Goal: Information Seeking & Learning: Learn about a topic

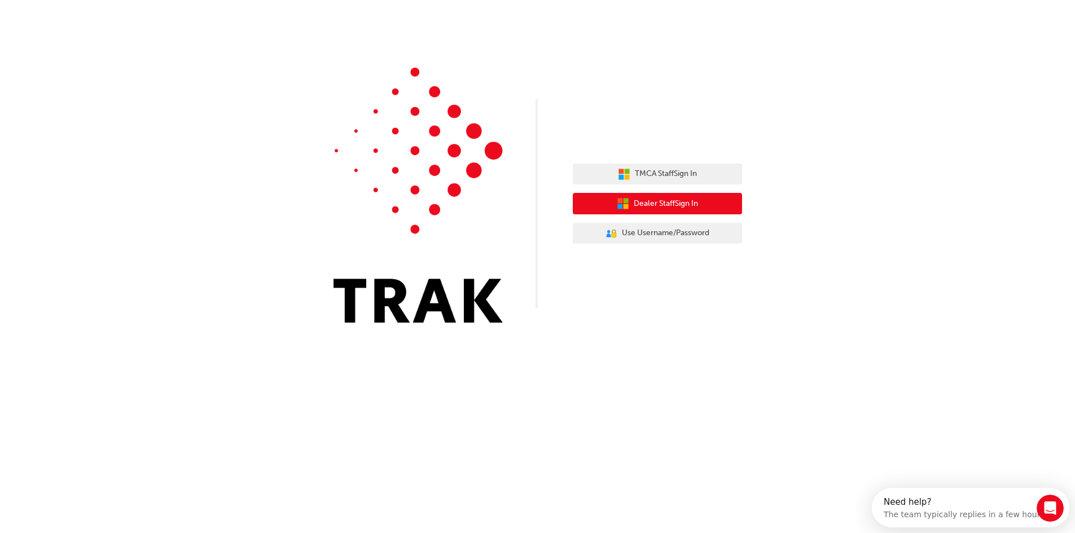
click at [727, 202] on button "Dealer Staff Sign In" at bounding box center [657, 203] width 169 height 21
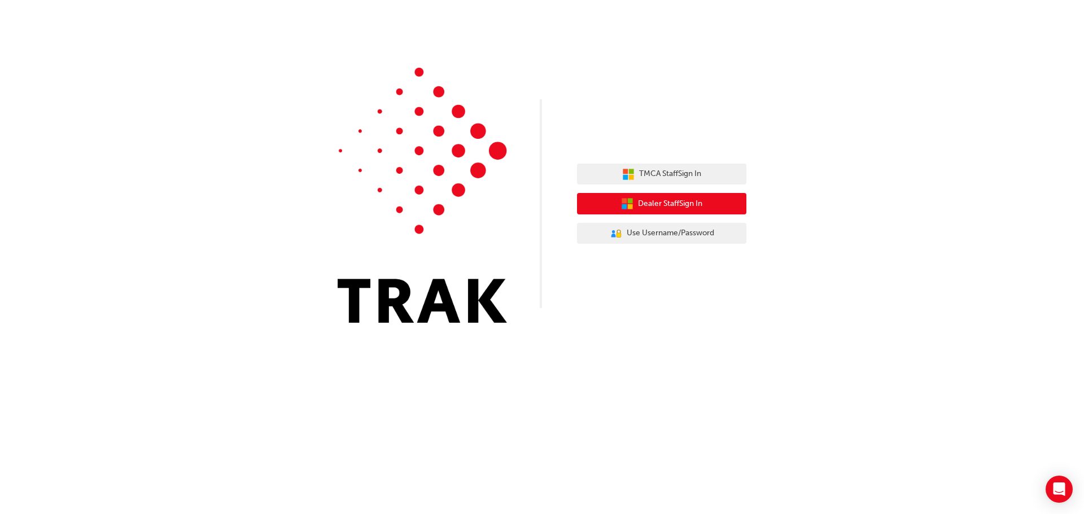
click at [616, 201] on button "Dealer Staff Sign In" at bounding box center [661, 203] width 169 height 21
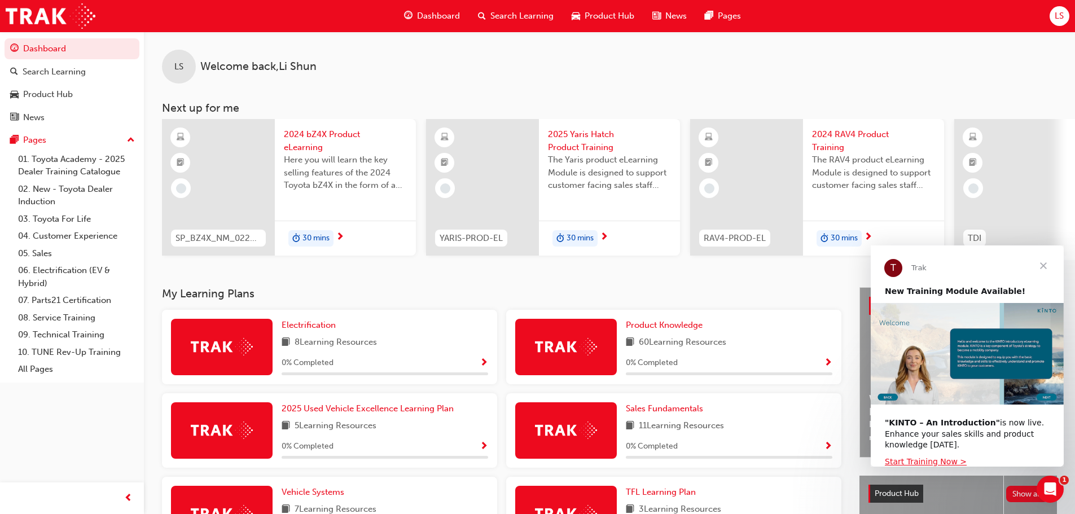
click at [1040, 265] on span "Close" at bounding box center [1043, 266] width 41 height 41
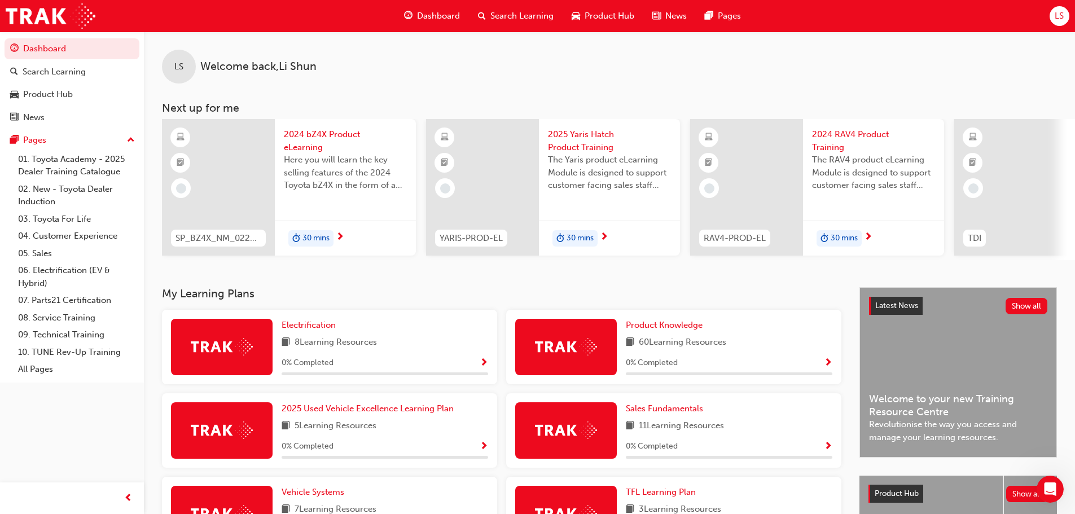
click at [1061, 19] on span "LS" at bounding box center [1059, 16] width 9 height 13
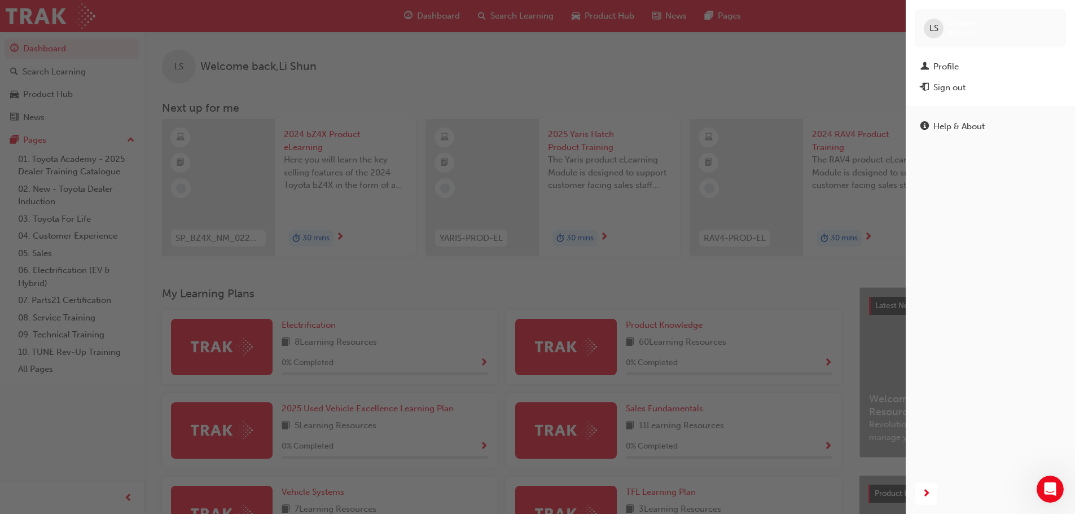
click at [931, 25] on span "LS" at bounding box center [934, 28] width 9 height 13
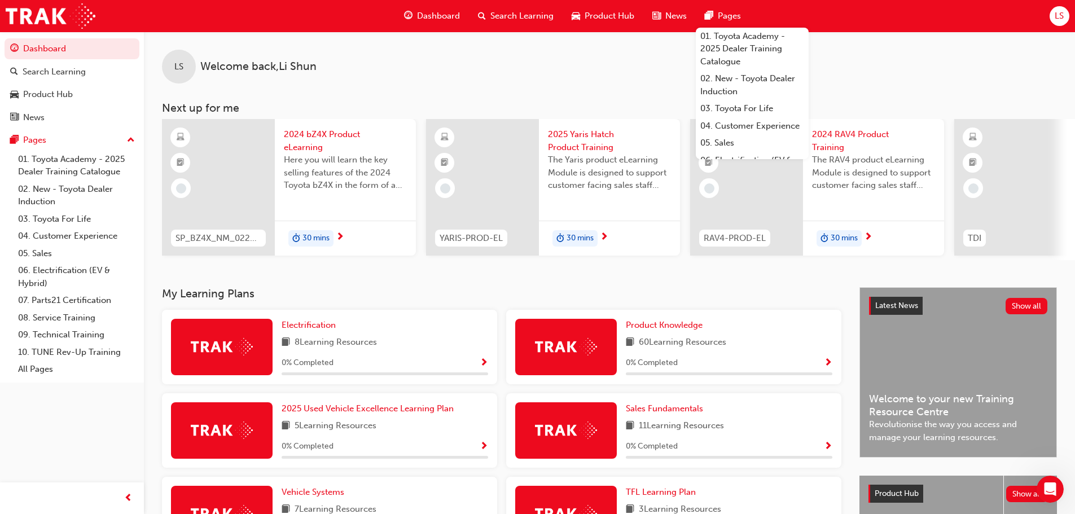
click at [597, 85] on div "LS Welcome back , Li Shun Next up for me SP_BZ4X_NM_0224_EL01 2024 bZ4X Product…" at bounding box center [609, 146] width 931 height 229
click at [667, 99] on div "LS Welcome back , Li Shun Next up for me SP_BZ4X_NM_0224_EL01 2024 bZ4X Product…" at bounding box center [609, 146] width 931 height 229
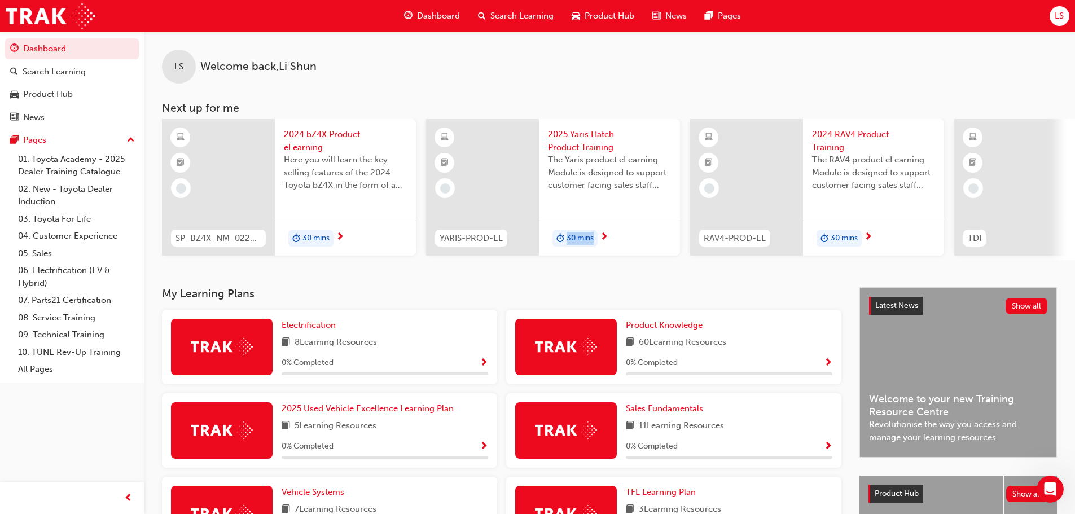
drag, startPoint x: 546, startPoint y: 266, endPoint x: 637, endPoint y: 256, distance: 91.5
click at [637, 256] on div "LS Welcome back , Li Shun Next up for me SP_BZ4X_NM_0224_EL01 2024 bZ4X Product…" at bounding box center [609, 160] width 931 height 256
click at [759, 267] on div "LS Welcome back , Li Shun Next up for me SP_BZ4X_NM_0224_EL01 2024 bZ4X Product…" at bounding box center [609, 160] width 931 height 256
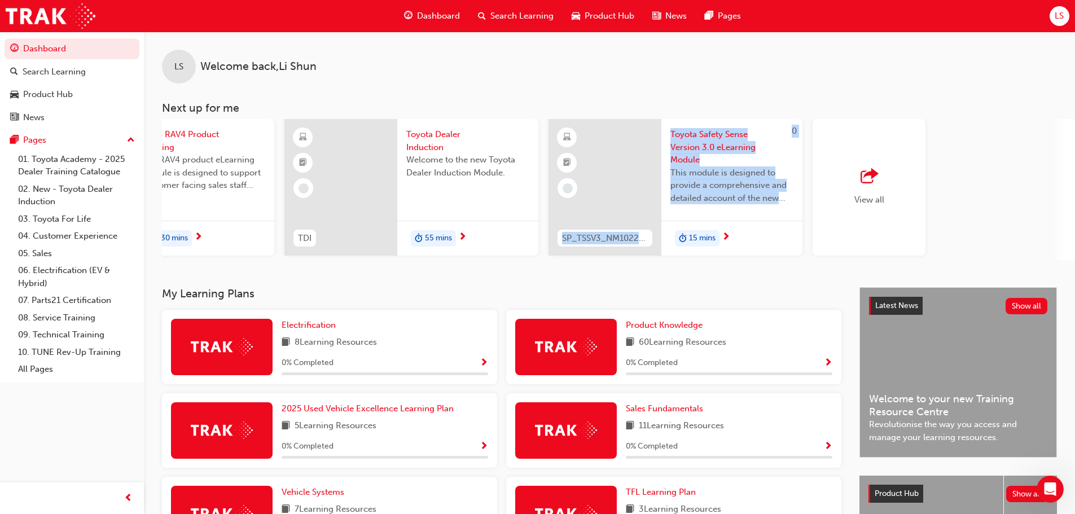
drag, startPoint x: 683, startPoint y: 267, endPoint x: 458, endPoint y: 281, distance: 225.7
click at [472, 283] on div "LS Welcome back , Li Shun Next up for me SP_BZ4X_NM_0224_EL01 2024 bZ4X Product…" at bounding box center [609, 160] width 931 height 256
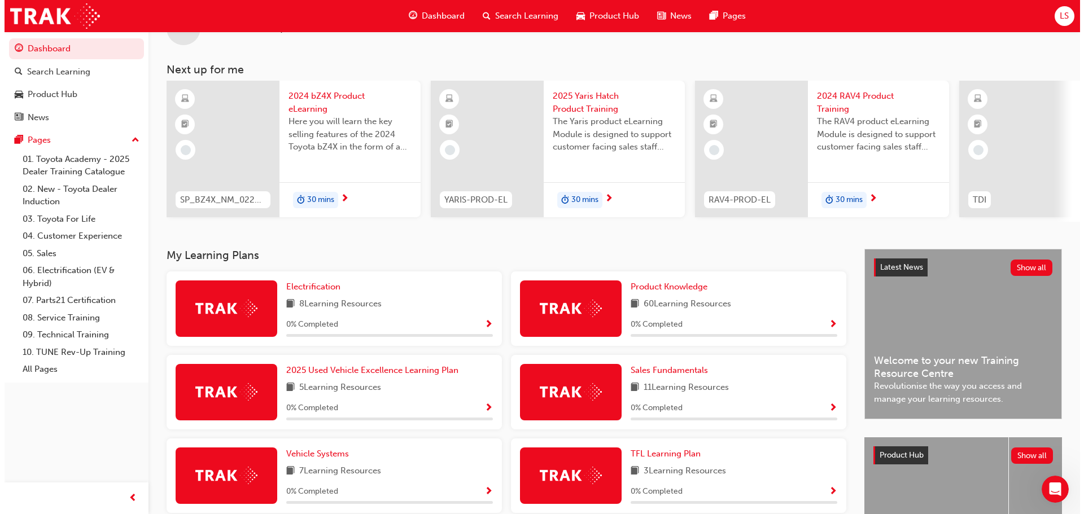
scroll to position [0, 0]
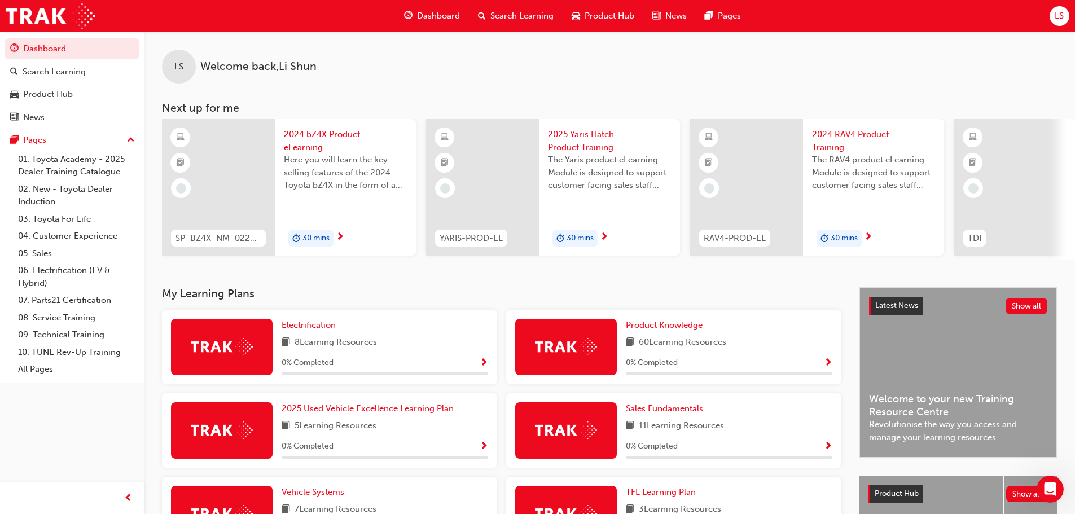
drag, startPoint x: 248, startPoint y: 213, endPoint x: 280, endPoint y: 170, distance: 52.8
click at [277, 174] on div "2024 bZ4X Product eLearning Here you will learn the key selling features of the…" at bounding box center [345, 163] width 141 height 89
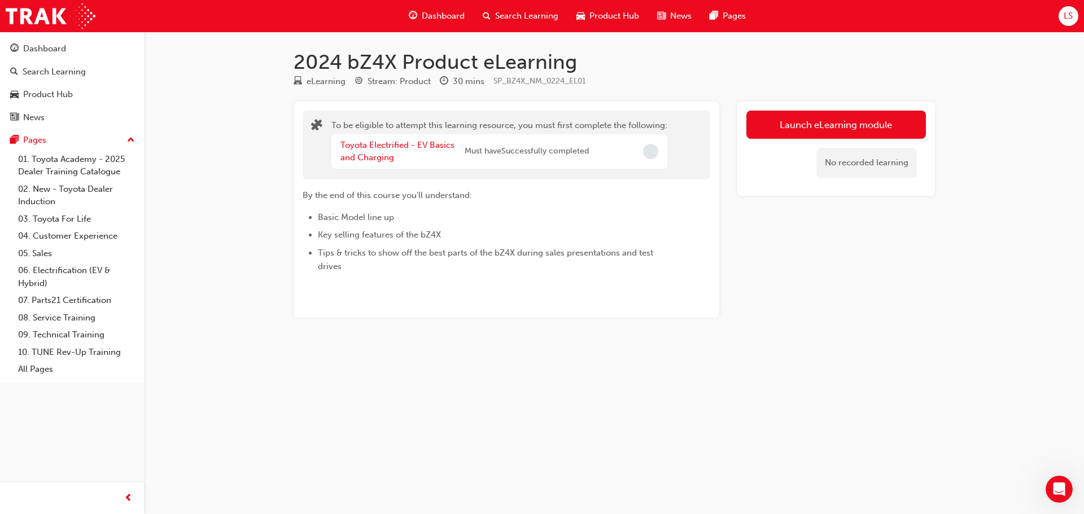
click at [659, 150] on div "Toyota Electrified - EV Basics and Charging Must have Successfully completed" at bounding box center [499, 151] width 336 height 34
click at [433, 207] on div "By the end of this course you'll understand: Basic Model line up Key selling fe…" at bounding box center [486, 231] width 367 height 85
click at [423, 217] on li "Basic Model line up" at bounding box center [494, 218] width 352 height 14
click at [810, 127] on button "Launch eLearning module" at bounding box center [836, 125] width 180 height 28
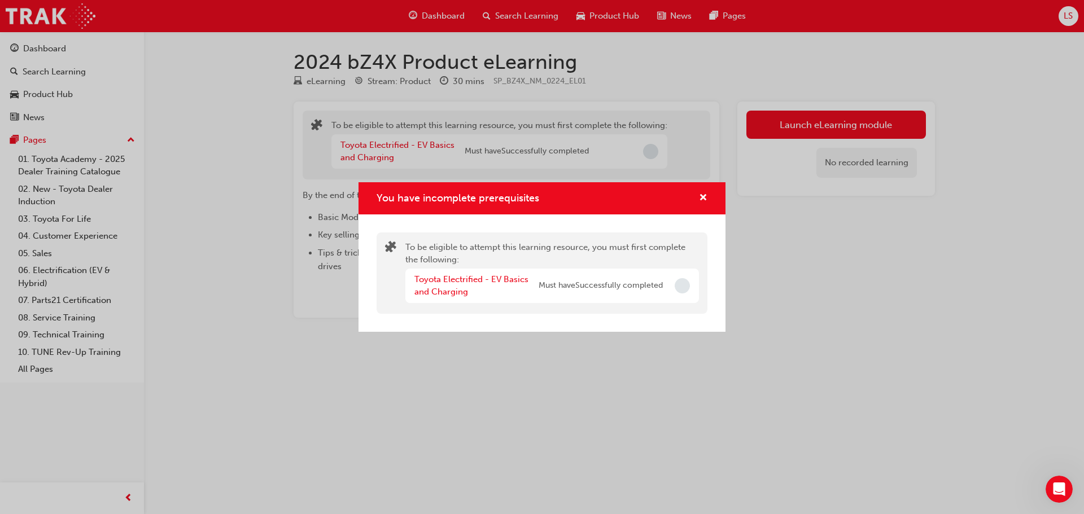
click at [562, 290] on span "Must have Successfully completed" at bounding box center [601, 285] width 124 height 13
click at [676, 290] on span "Incomplete" at bounding box center [682, 285] width 15 height 15
click at [496, 275] on link "Toyota Electrified - EV Basics and Charging" at bounding box center [471, 285] width 114 height 23
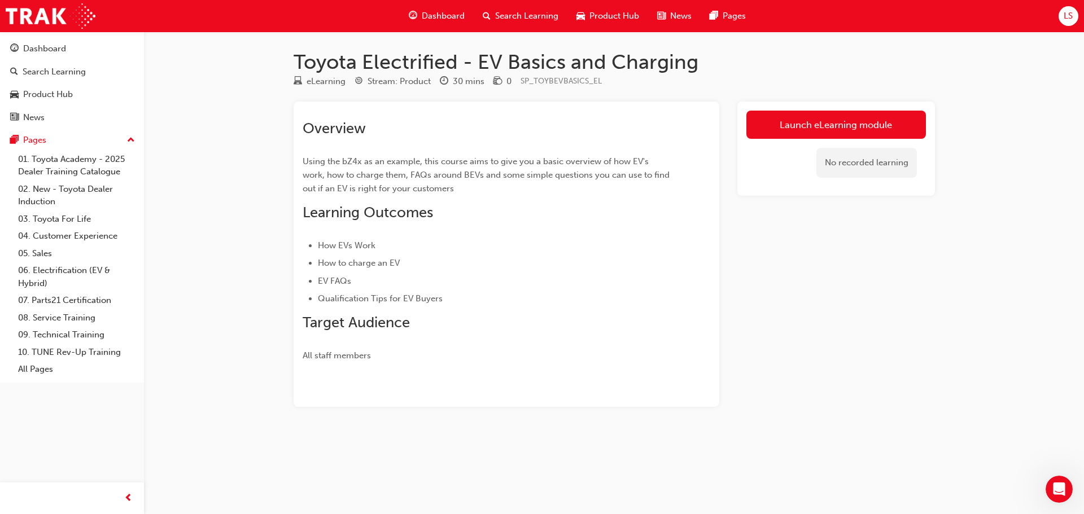
click at [364, 161] on span "Using the bZ4x as an example, this course aims to give you a basic overview of …" at bounding box center [487, 174] width 369 height 37
click at [363, 162] on span "Using the bZ4x as an example, this course aims to give you a basic overview of …" at bounding box center [487, 174] width 369 height 37
click at [363, 163] on span "Using the bZ4x as an example, this course aims to give you a basic overview of …" at bounding box center [487, 174] width 369 height 37
click at [366, 165] on span "Using the bZ4x as an example, this course aims to give you a basic overview of …" at bounding box center [487, 174] width 369 height 37
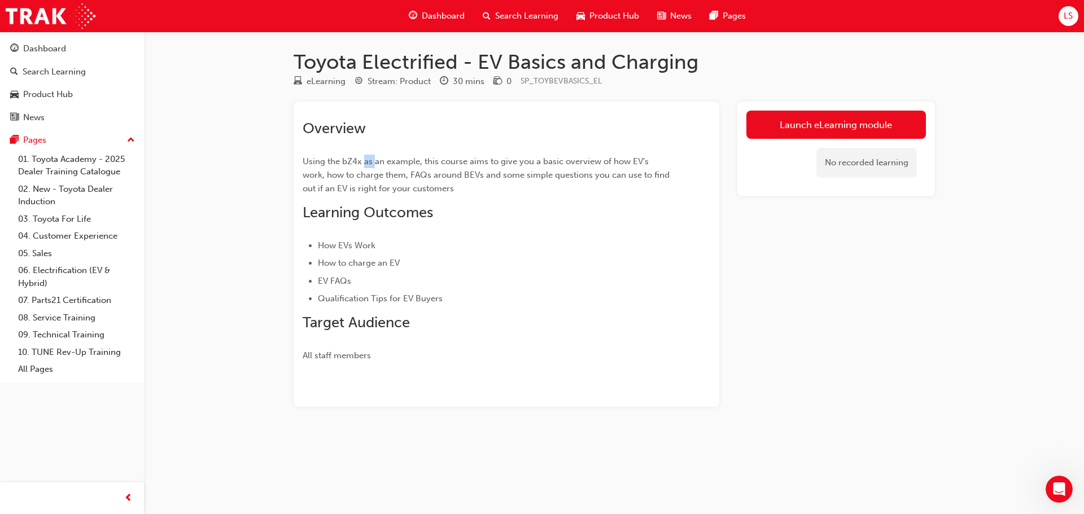
click at [366, 165] on span "Using the bZ4x as an example, this course aims to give you a basic overview of …" at bounding box center [487, 174] width 369 height 37
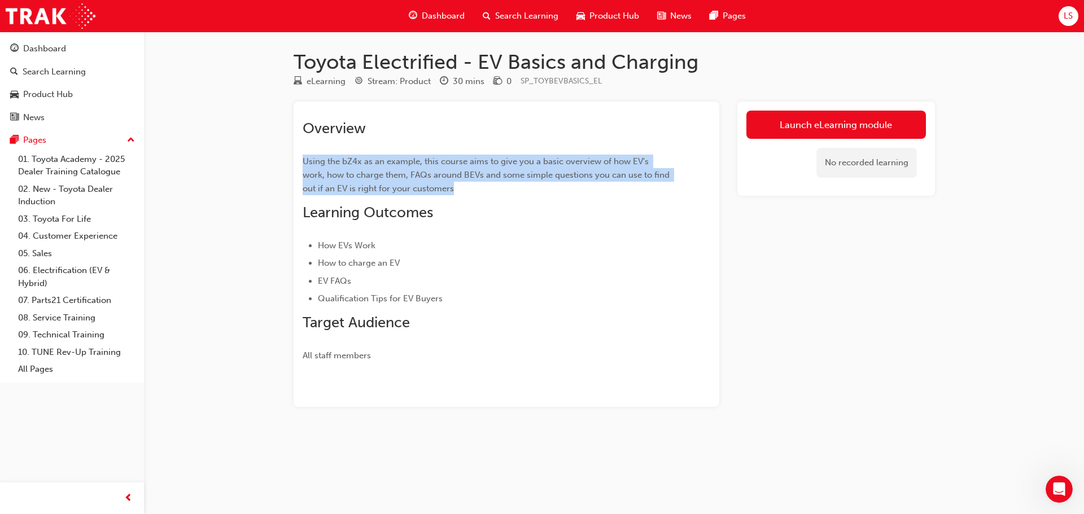
click at [366, 165] on span "Using the bZ4x as an example, this course aims to give you a basic overview of …" at bounding box center [487, 174] width 369 height 37
click at [794, 124] on link "Launch eLearning module" at bounding box center [836, 125] width 180 height 28
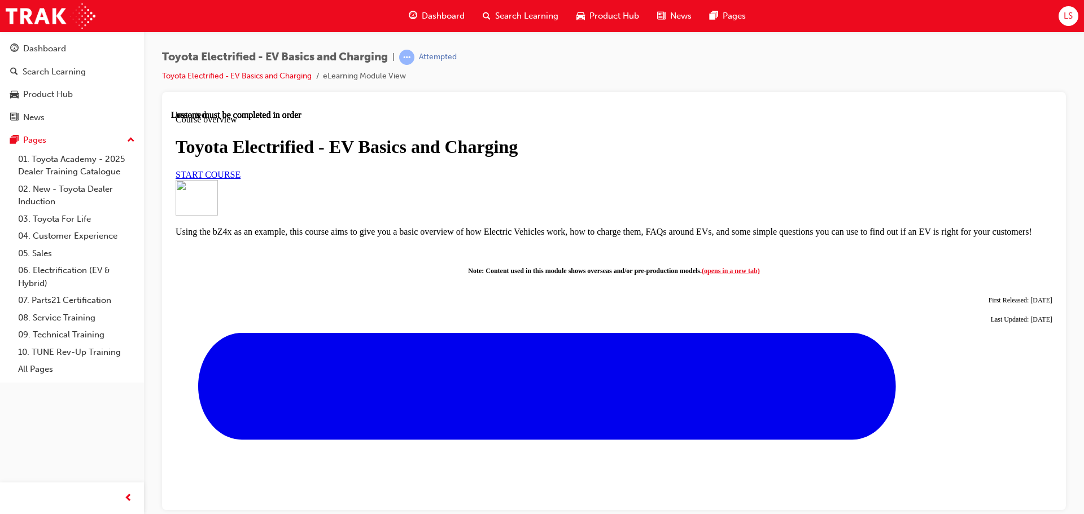
click at [240, 179] on link "START COURSE" at bounding box center [208, 174] width 65 height 10
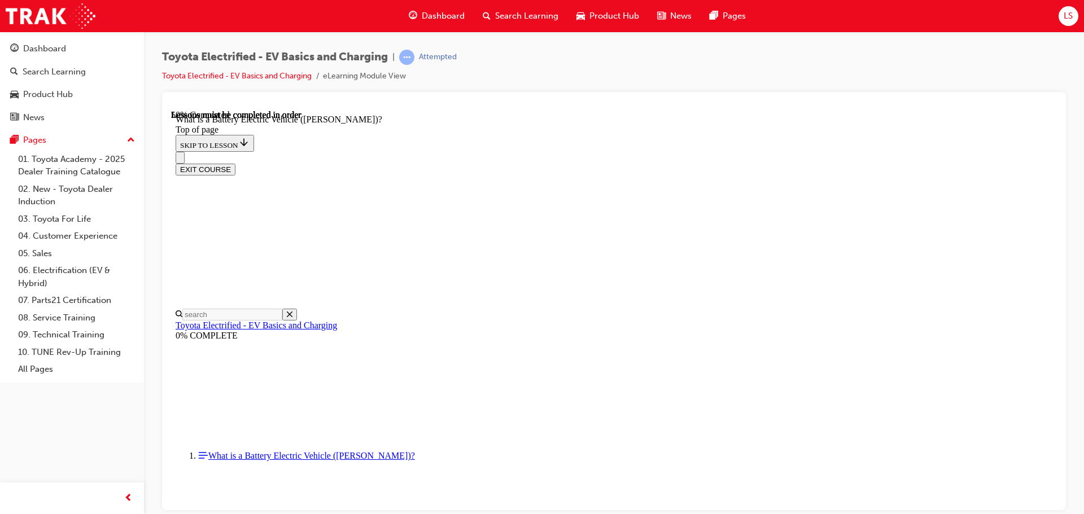
scroll to position [1147, 0]
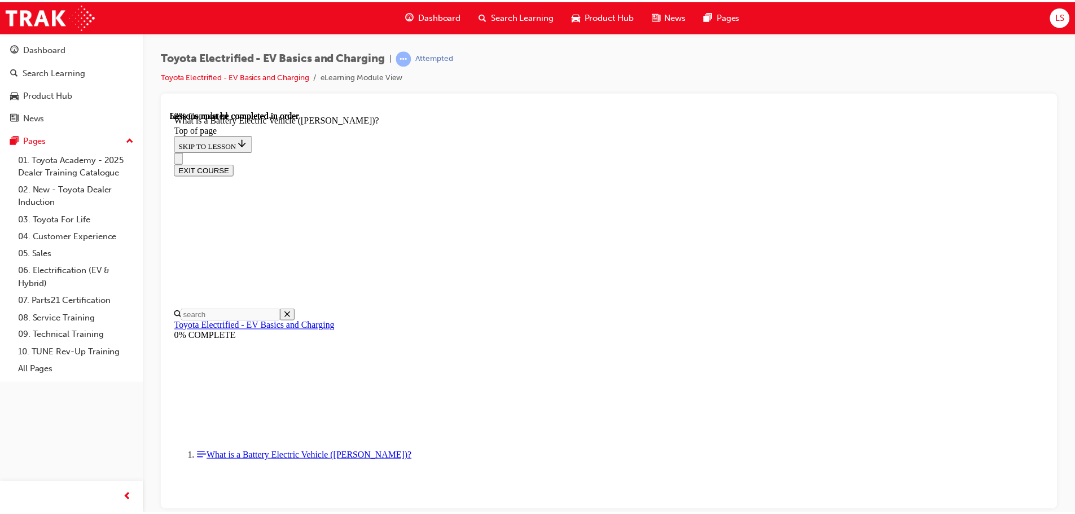
scroll to position [1090, 0]
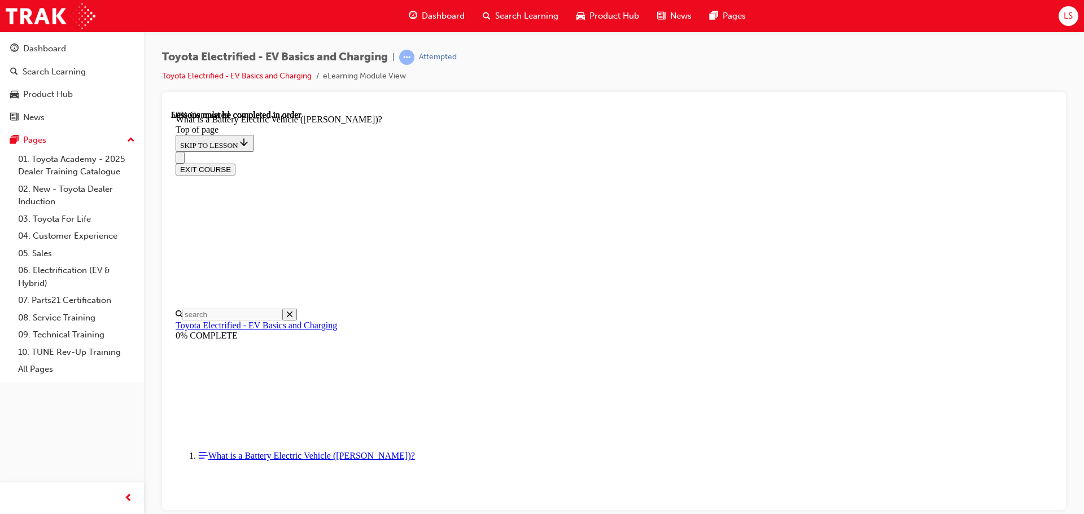
click at [1074, 21] on div "LS" at bounding box center [1068, 16] width 20 height 20
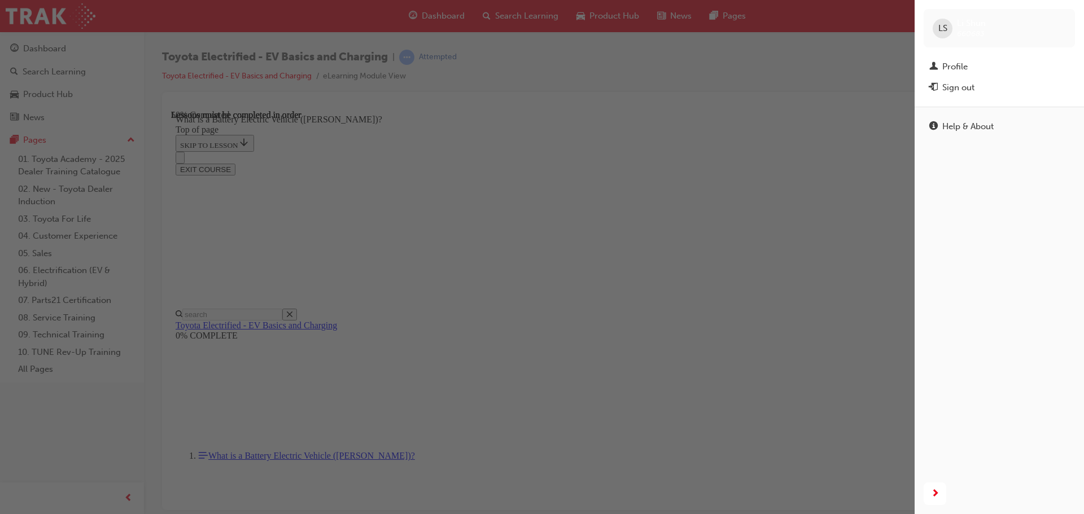
click at [850, 78] on div "button" at bounding box center [457, 257] width 915 height 514
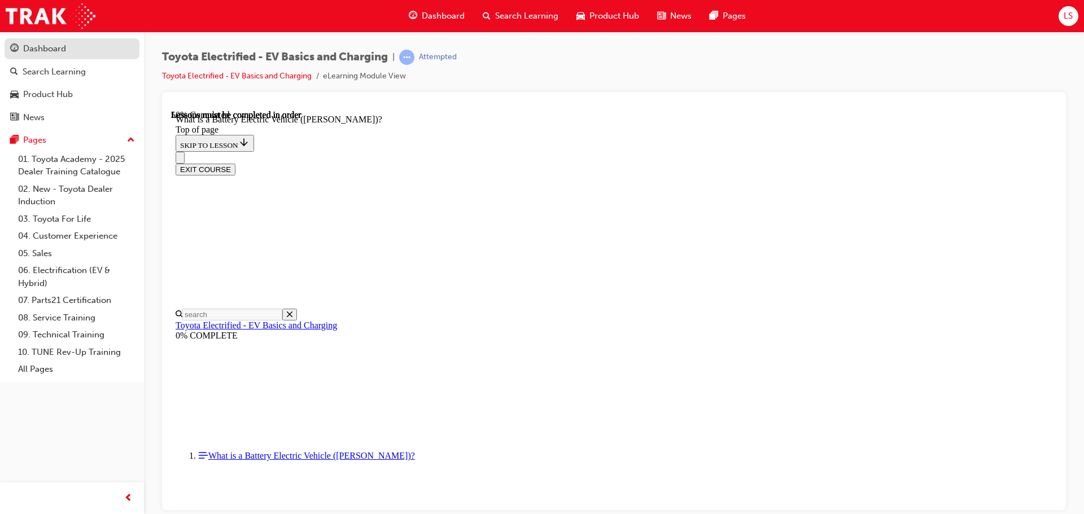
click at [22, 43] on div "Dashboard" at bounding box center [72, 49] width 124 height 14
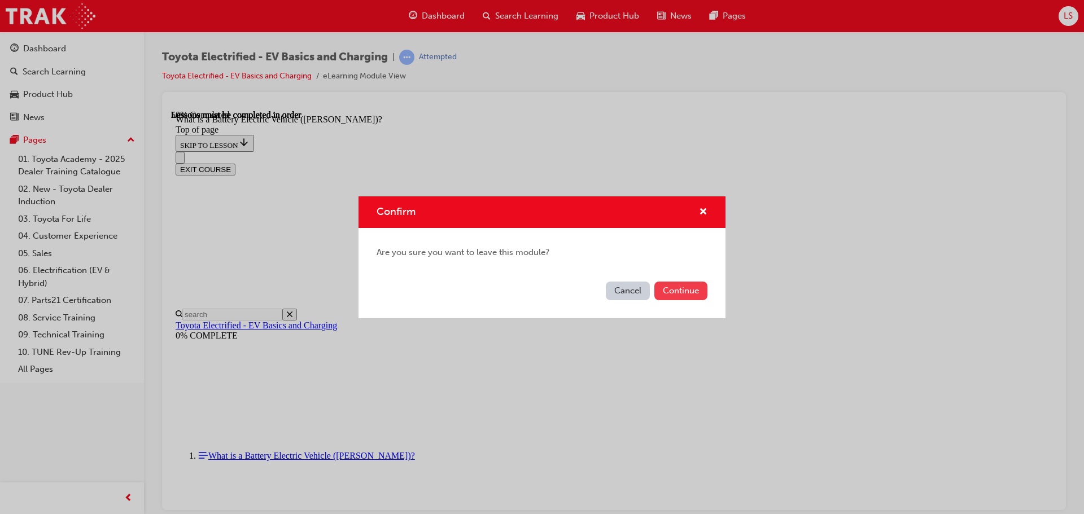
click at [689, 291] on button "Continue" at bounding box center [680, 291] width 53 height 19
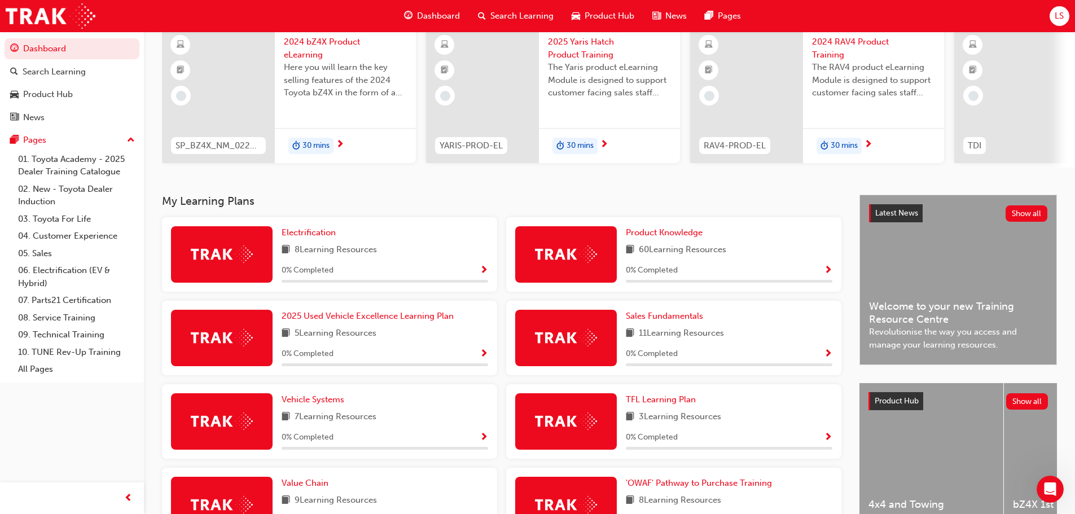
scroll to position [113, 0]
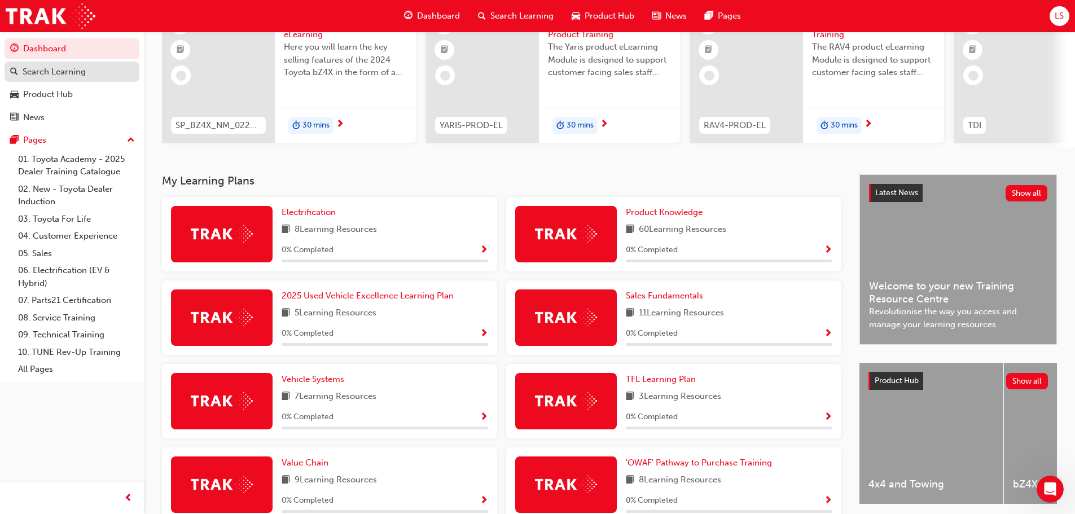
click at [99, 72] on div "Search Learning" at bounding box center [72, 72] width 124 height 14
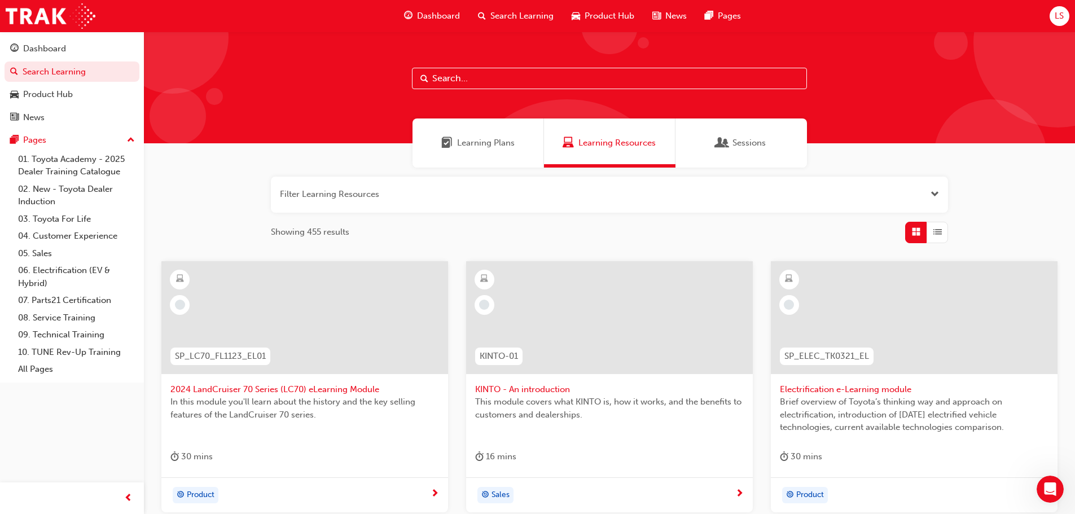
click at [469, 76] on input "text" at bounding box center [609, 78] width 395 height 21
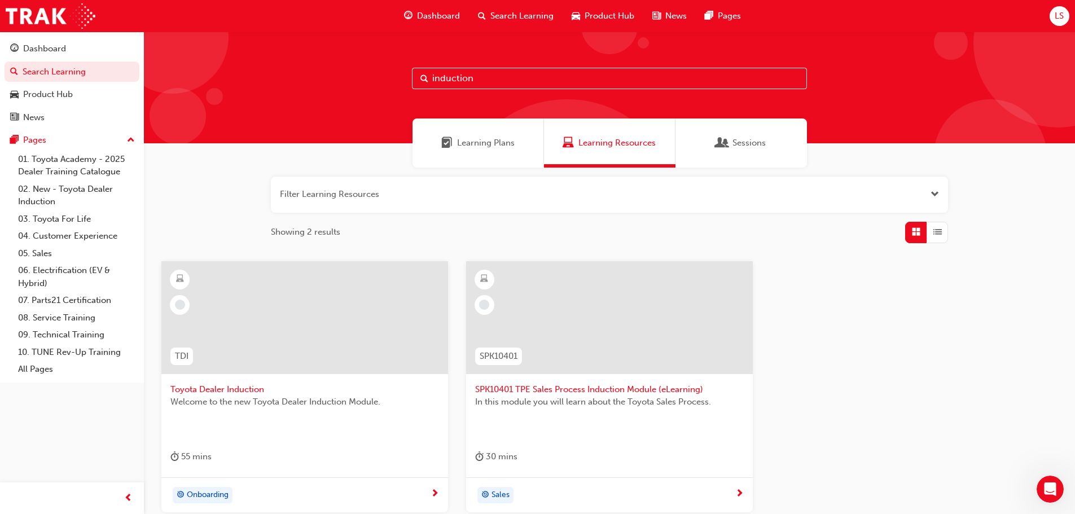
scroll to position [56, 0]
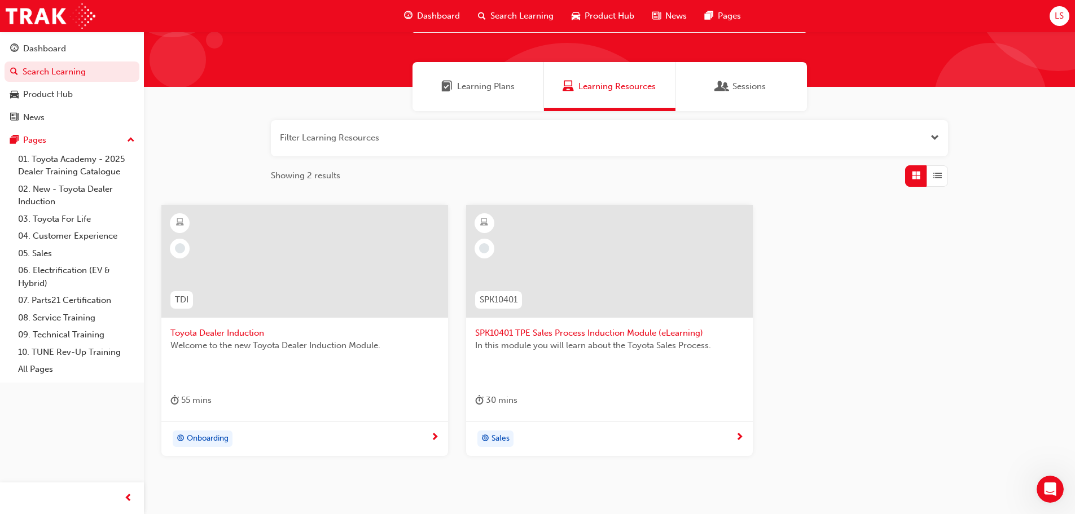
type input "induction"
click at [204, 329] on span "Toyota Dealer Induction" at bounding box center [304, 333] width 269 height 13
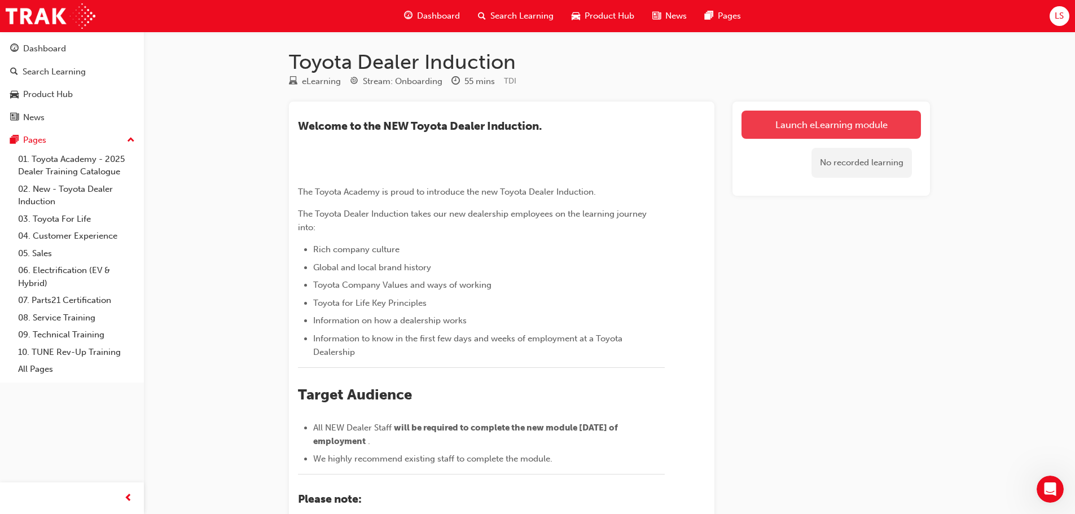
click at [800, 129] on link "Launch eLearning module" at bounding box center [832, 125] width 180 height 28
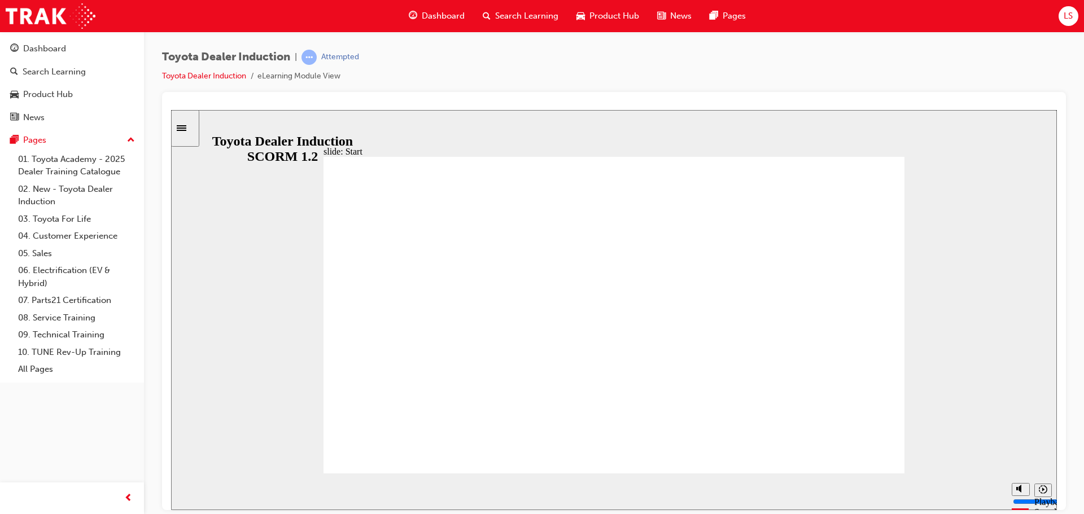
drag, startPoint x: 209, startPoint y: 492, endPoint x: 193, endPoint y: 492, distance: 15.8
click at [205, 492] on div "playback controls" at bounding box center [593, 489] width 782 height 12
click at [187, 490] on rect "Pause (Ctrl+Alt+P)" at bounding box center [188, 487] width 2 height 8
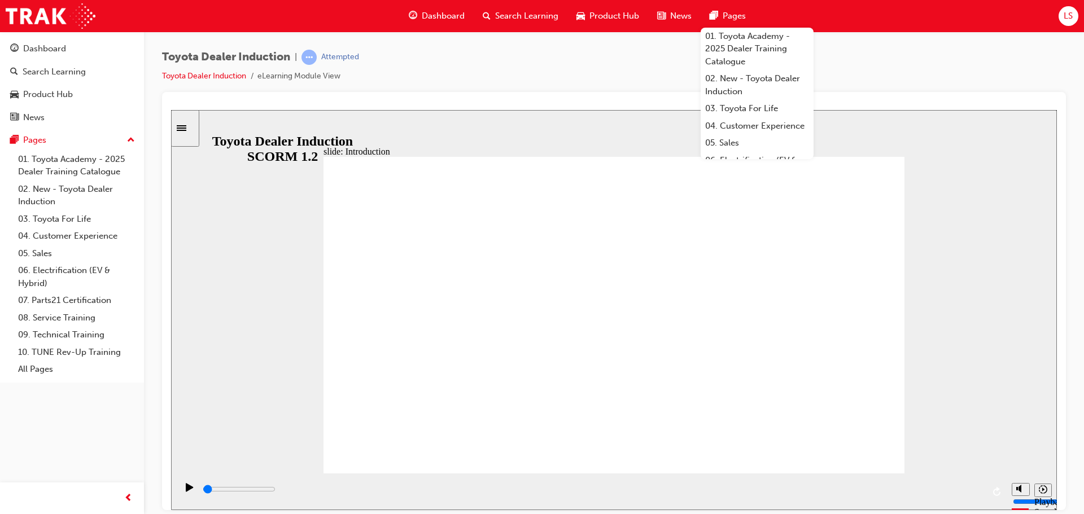
click at [1020, 196] on div "slide: Introduction As of January 1st 2024, the term “Guest” is replaced with “…" at bounding box center [614, 310] width 886 height 400
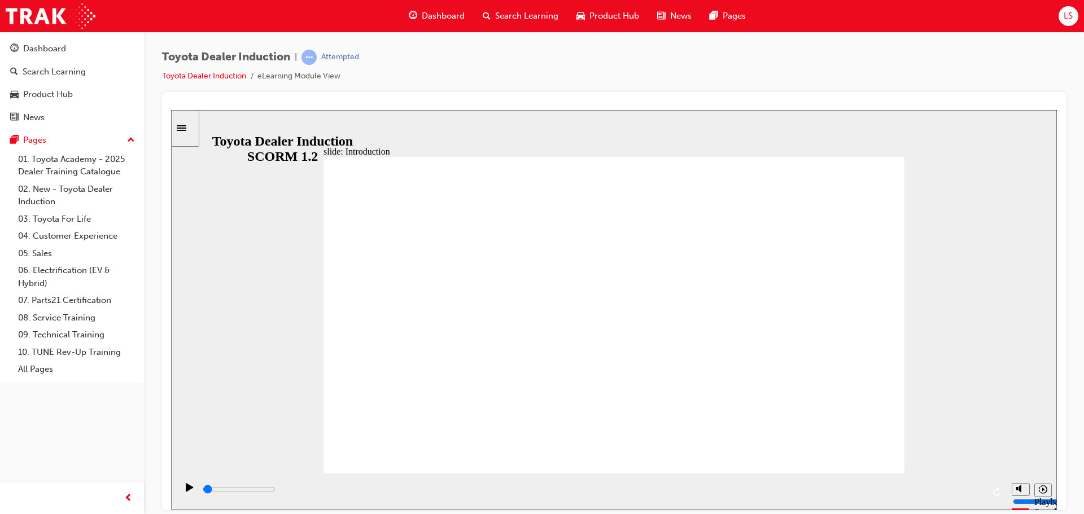
click at [891, 65] on div "Toyota Dealer Induction | Attempted Toyota Dealer Induction eLearning Module Vi…" at bounding box center [614, 71] width 904 height 42
click at [192, 489] on div "Play (Ctrl+Alt+P)" at bounding box center [189, 492] width 19 height 19
click at [928, 243] on div "slide: Introduction As of January 1st 2024, the term “Guest” is replaced with “…" at bounding box center [614, 310] width 886 height 400
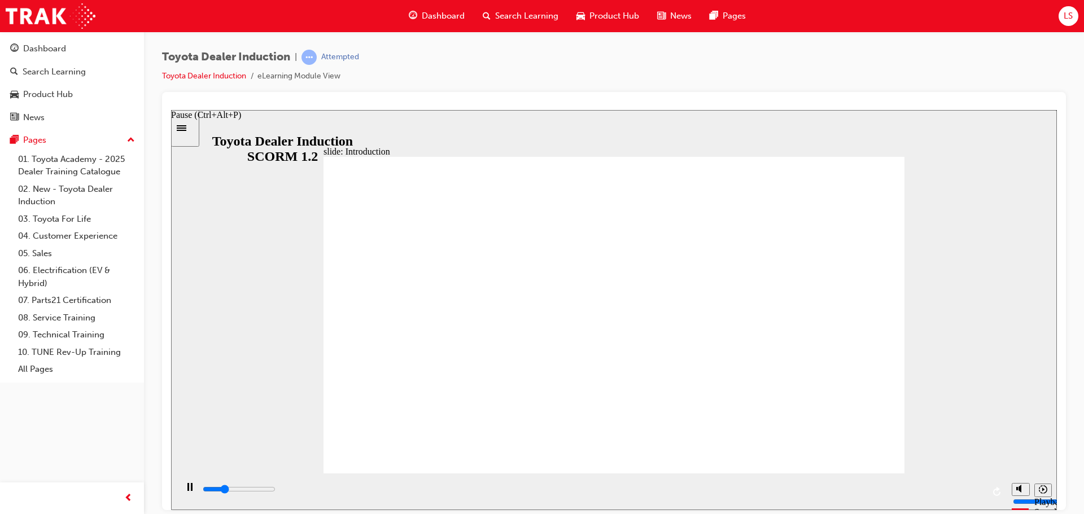
click at [191, 491] on rect "Pause (Ctrl+Alt+P)" at bounding box center [192, 487] width 2 height 8
click at [211, 489] on div "playback controls" at bounding box center [593, 489] width 782 height 12
drag, startPoint x: 211, startPoint y: 489, endPoint x: 190, endPoint y: 492, distance: 21.1
click at [186, 484] on icon "Play (Ctrl+Alt+P)" at bounding box center [190, 487] width 8 height 9
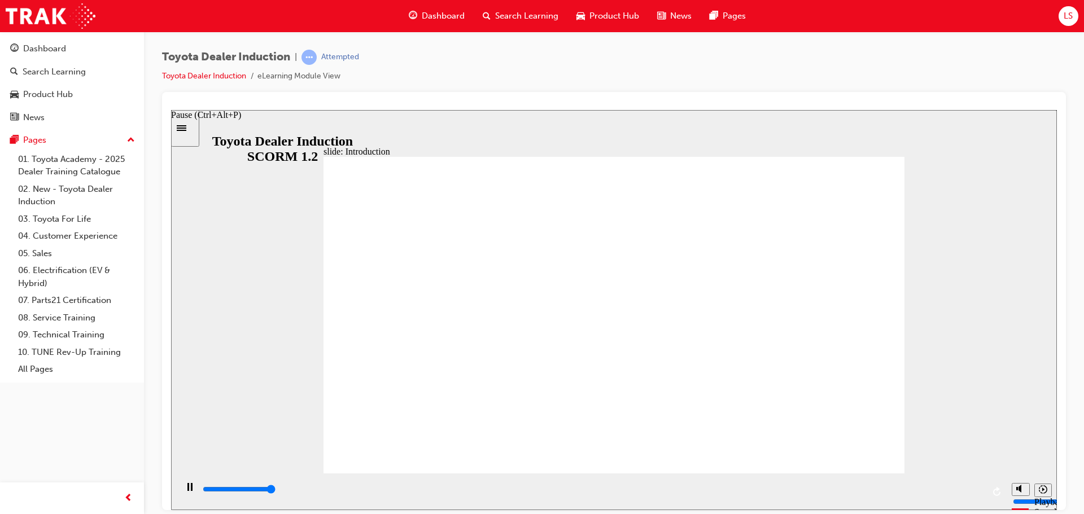
type input "58700"
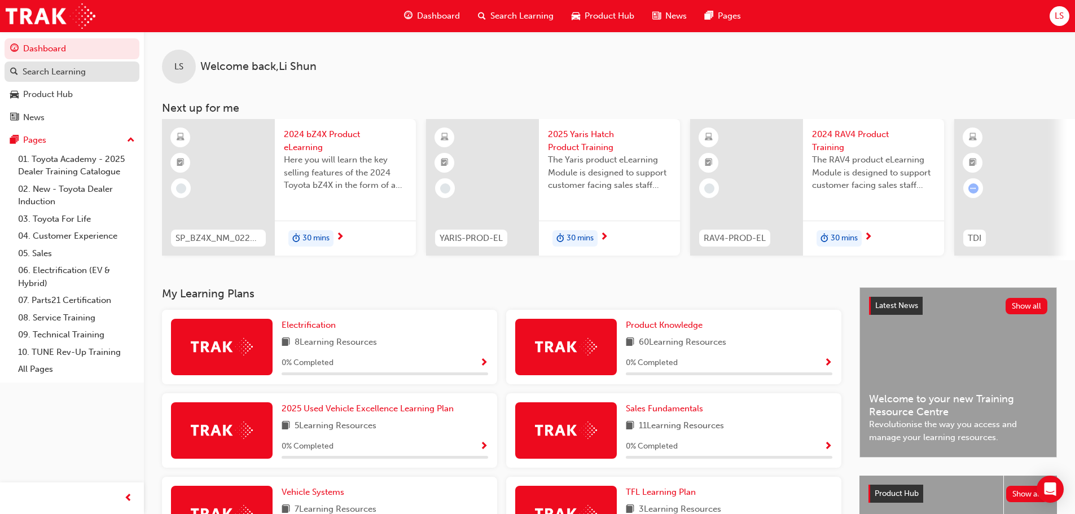
click at [68, 68] on div "Search Learning" at bounding box center [54, 71] width 63 height 13
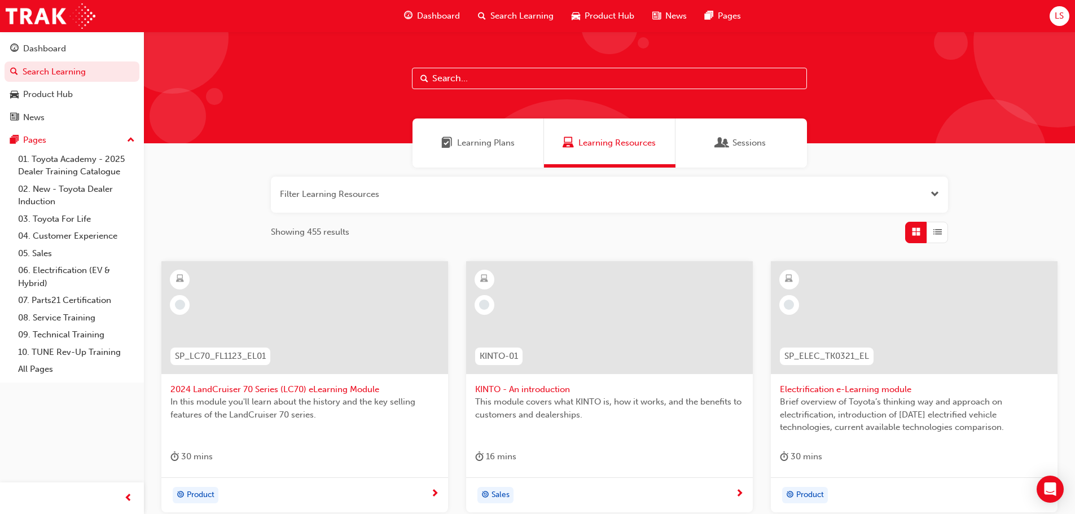
click at [463, 76] on input "text" at bounding box center [609, 78] width 395 height 21
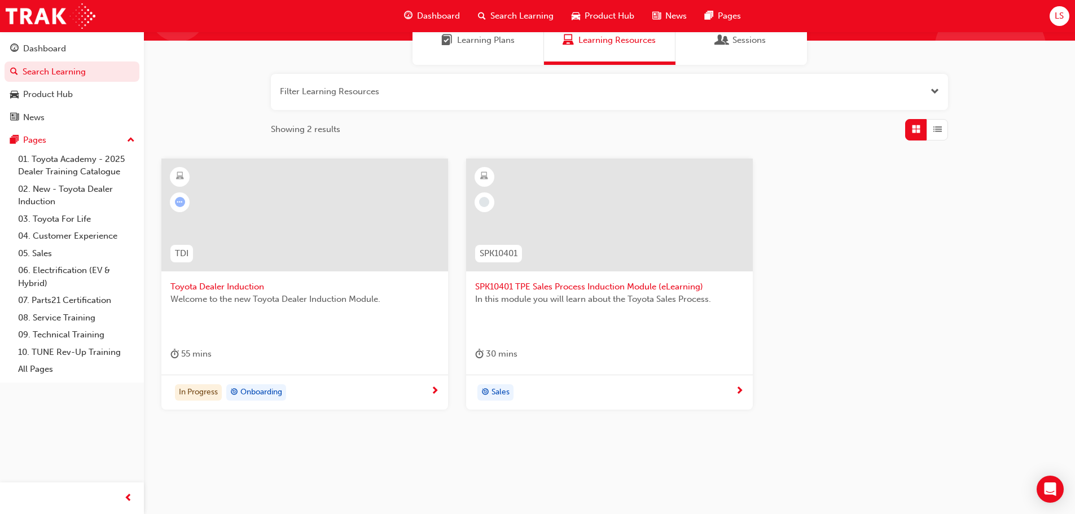
scroll to position [108, 0]
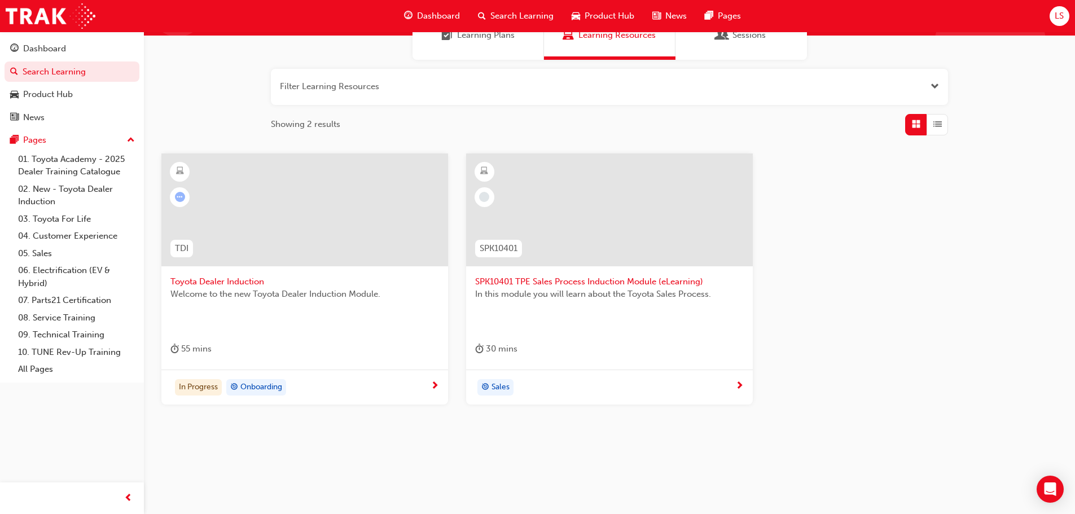
type input "induct"
click at [249, 290] on span "Welcome to the new Toyota Dealer Induction Module." at bounding box center [304, 294] width 269 height 13
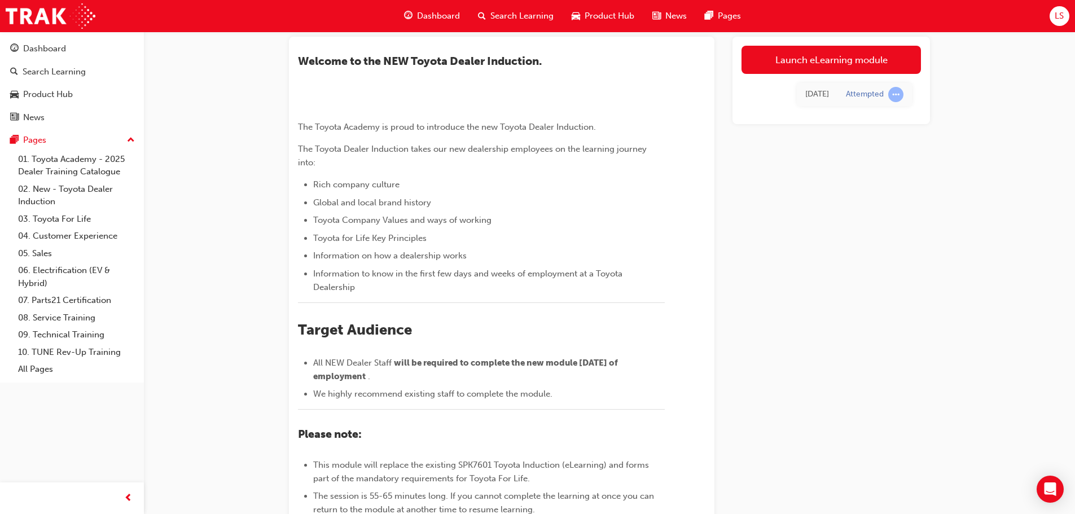
scroll to position [51, 0]
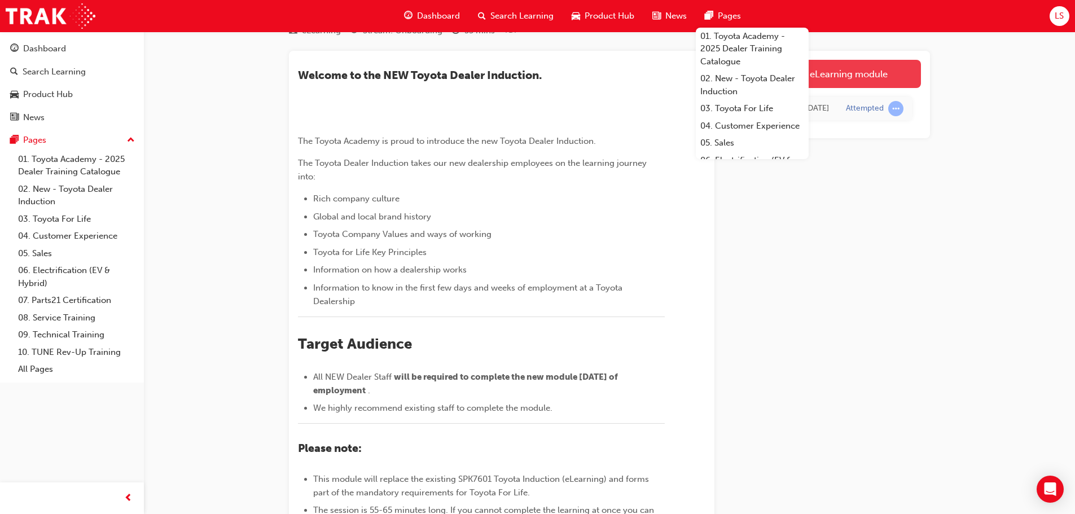
click at [900, 69] on link "Launch eLearning module" at bounding box center [832, 74] width 180 height 28
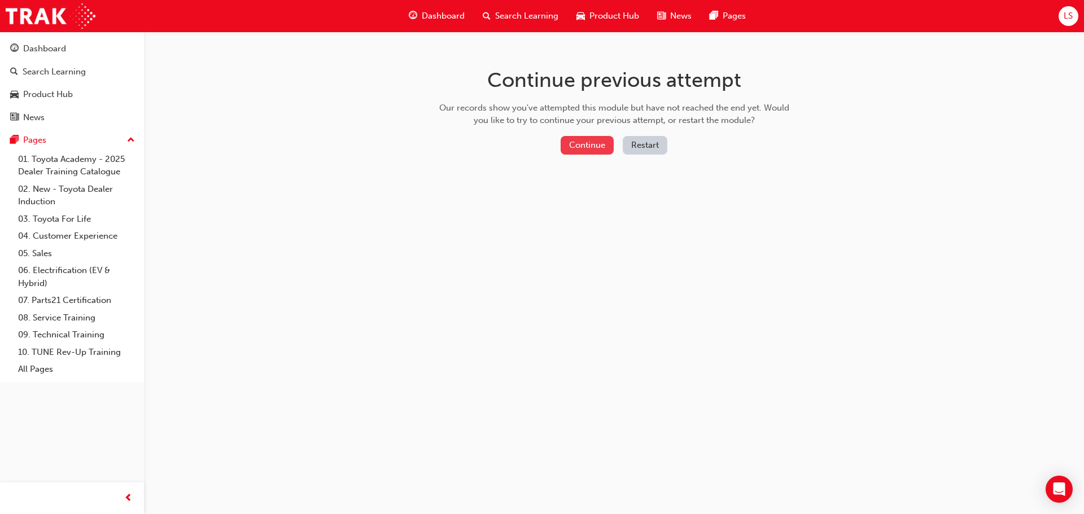
click at [592, 147] on button "Continue" at bounding box center [587, 145] width 53 height 19
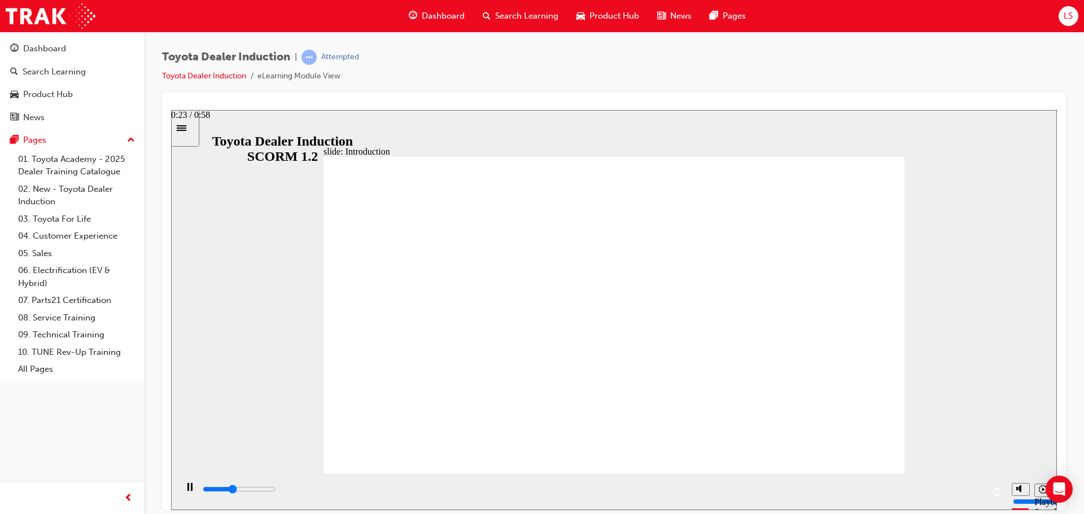
click at [514, 484] on div "playback controls" at bounding box center [593, 491] width 782 height 17
click at [666, 479] on div "playback controls" at bounding box center [591, 491] width 829 height 37
click at [863, 485] on div "playback controls" at bounding box center [593, 491] width 782 height 17
click at [925, 484] on div "playback controls" at bounding box center [593, 491] width 782 height 17
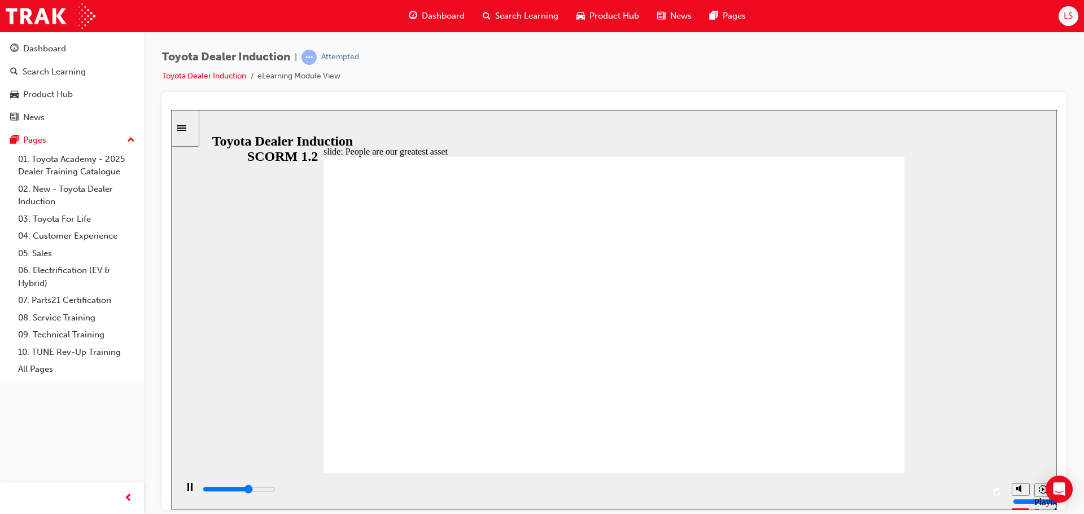
click at [242, 398] on div "slide: People are our greatest asset Rectangle 1 People are our greatest asset …" at bounding box center [614, 310] width 886 height 400
type input "7200"
click at [191, 491] on rect "Pause (Ctrl+Alt+P)" at bounding box center [192, 487] width 2 height 8
click at [953, 88] on div "Toyota Dealer Induction | Attempted Toyota Dealer Induction eLearning Module Vi…" at bounding box center [614, 71] width 904 height 42
click at [1069, 6] on button "LS" at bounding box center [1068, 16] width 20 height 20
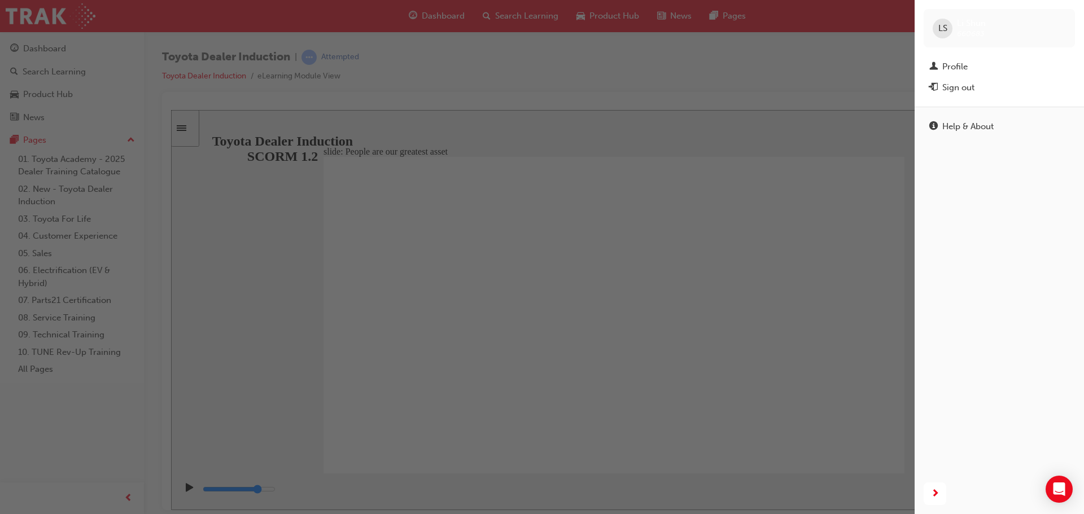
click at [67, 396] on div "button" at bounding box center [457, 257] width 915 height 514
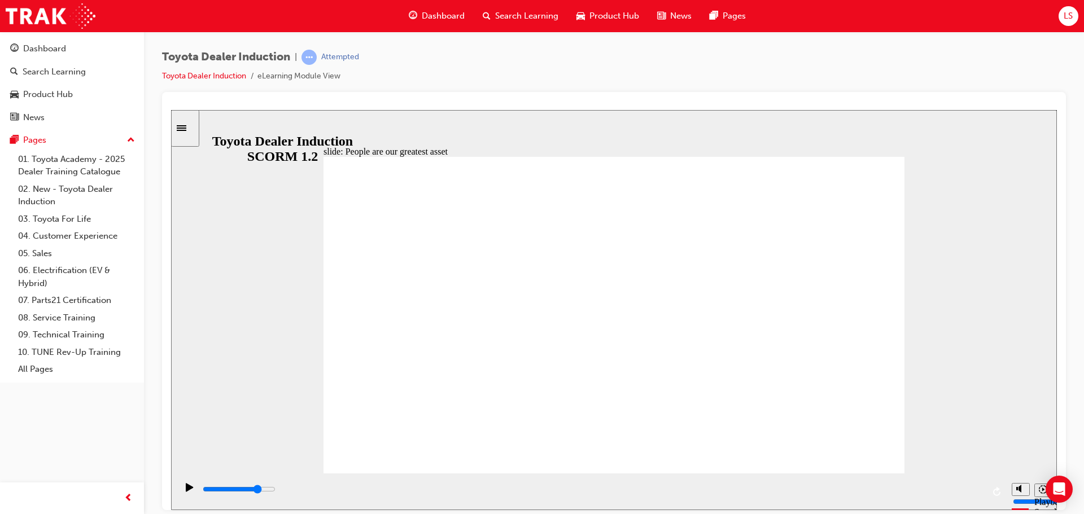
click at [658, 88] on div "Toyota Dealer Induction | Attempted Toyota Dealer Induction eLearning Module Vi…" at bounding box center [614, 71] width 904 height 42
click at [1075, 5] on div "Dashboard Search Learning Product Hub News Pages LS" at bounding box center [542, 16] width 1084 height 32
click at [1069, 15] on span "LS" at bounding box center [1068, 16] width 9 height 13
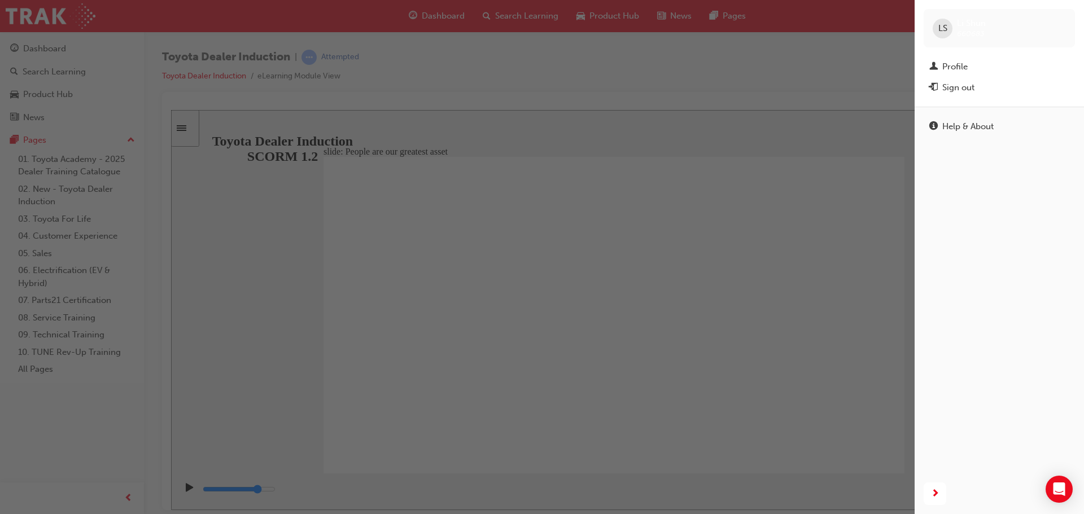
click at [948, 25] on div "LS" at bounding box center [943, 29] width 20 height 20
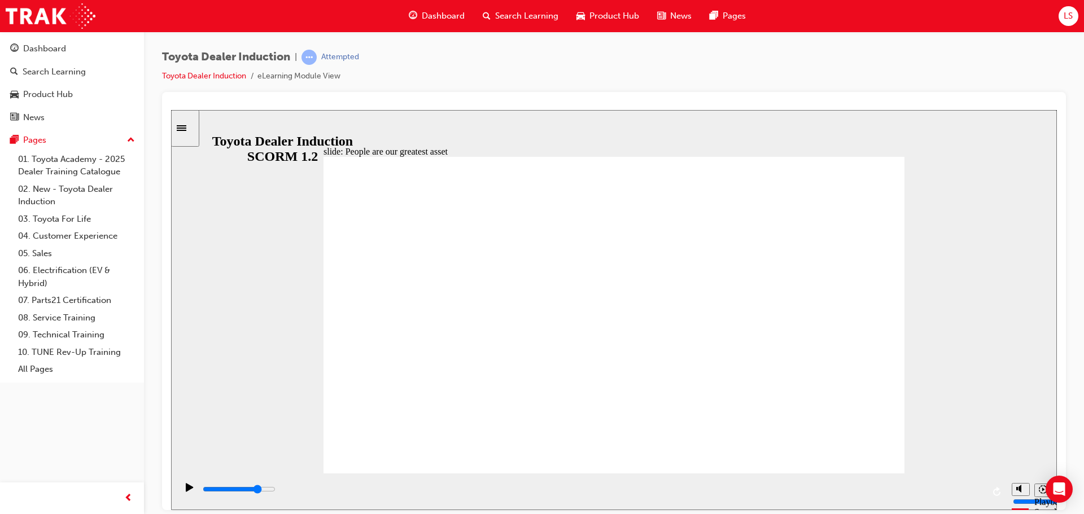
click at [1062, 14] on div "LS" at bounding box center [1068, 16] width 20 height 20
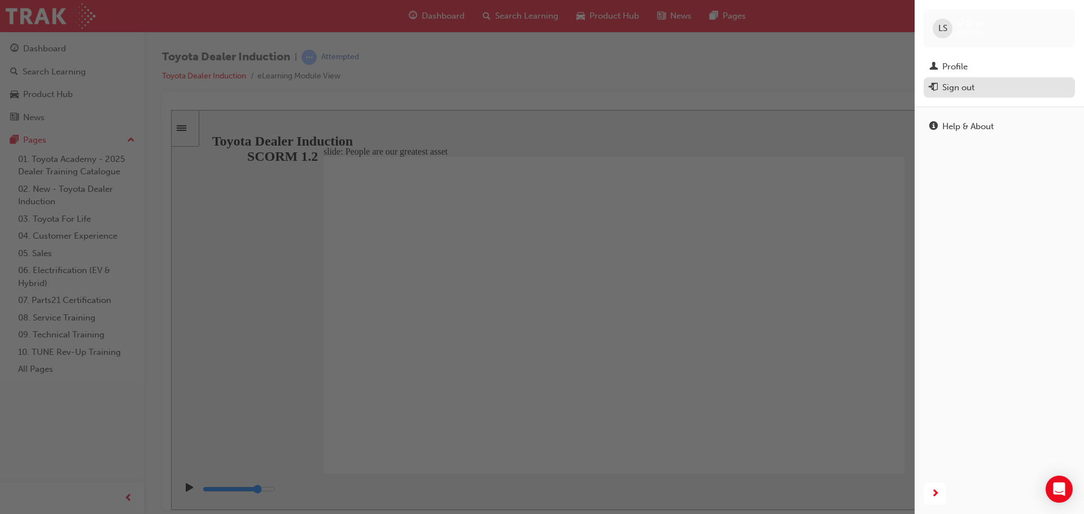
click at [965, 85] on div "Sign out" at bounding box center [958, 87] width 32 height 13
